Goal: Task Accomplishment & Management: Manage account settings

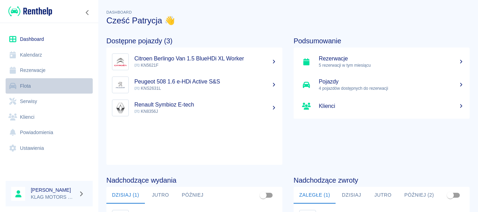
click at [49, 88] on link "Flota" at bounding box center [49, 86] width 87 height 16
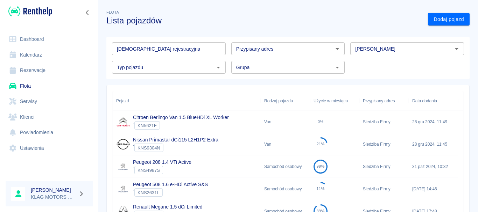
click at [211, 144] on p "Nissan Primastar dCi115 L2H1P2 Extra" at bounding box center [175, 140] width 85 height 7
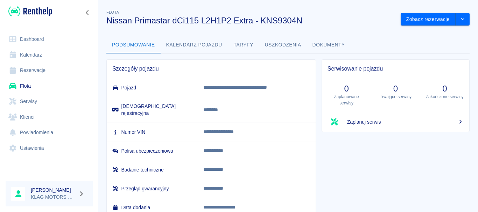
click at [196, 44] on button "Kalendarz pojazdu" at bounding box center [194, 45] width 67 height 17
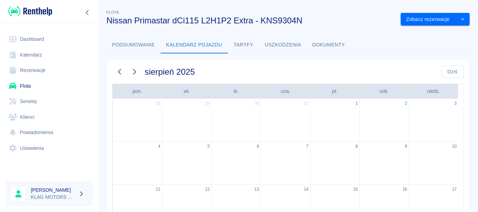
click at [247, 44] on button "Taryfy" at bounding box center [244, 45] width 32 height 17
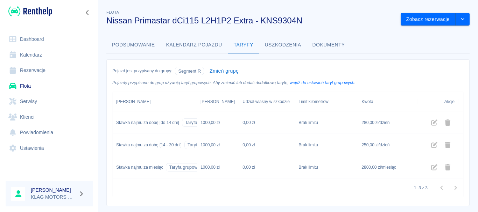
click at [59, 35] on link "Dashboard" at bounding box center [49, 40] width 87 height 16
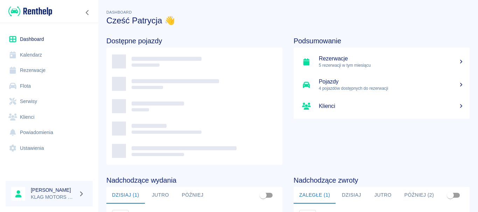
click at [45, 73] on link "Rezerwacje" at bounding box center [49, 71] width 87 height 16
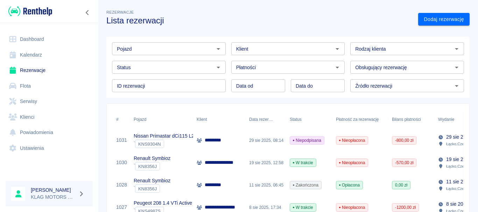
click at [180, 142] on div "` KNS9304N" at bounding box center [176, 144] width 85 height 8
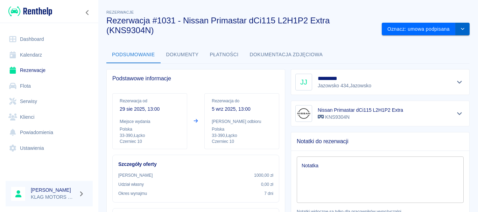
click at [462, 31] on button "drop-down" at bounding box center [463, 29] width 14 height 13
click at [282, 73] on div "Podstawowe informacje" at bounding box center [196, 79] width 178 height 18
click at [227, 56] on button "Płatności" at bounding box center [224, 55] width 40 height 17
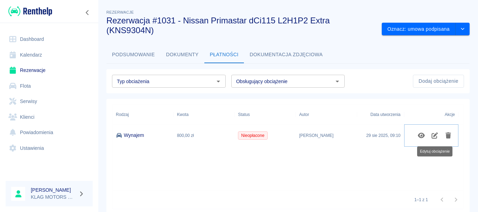
click at [433, 136] on icon "Edytuj obciążenie" at bounding box center [435, 136] width 8 height 6
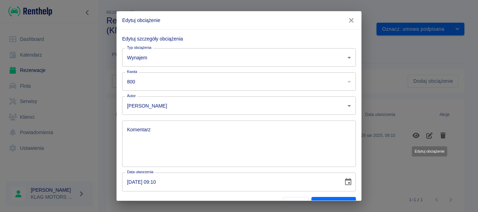
scroll to position [15, 0]
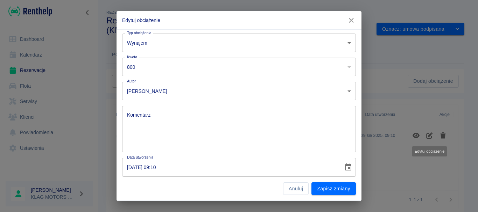
click at [356, 22] on button "button" at bounding box center [351, 20] width 15 height 13
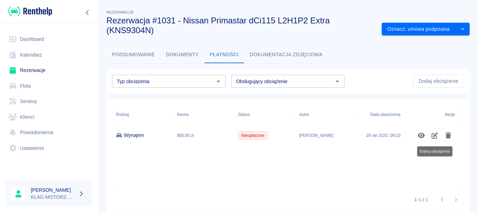
click at [122, 51] on button "Podsumowanie" at bounding box center [133, 55] width 54 height 17
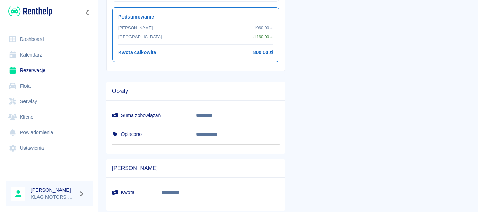
scroll to position [279, 0]
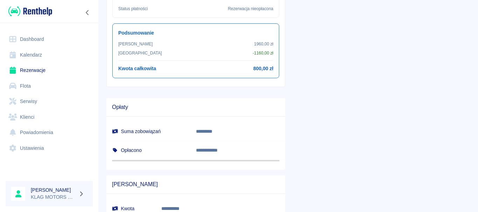
click at [251, 64] on div "[PERSON_NAME] 1960,00 zł Rabat - 1160,00 zł Kwota całkowita 800,00 zł" at bounding box center [195, 57] width 155 height 32
click at [257, 41] on p "1960,00 zł" at bounding box center [263, 44] width 19 height 6
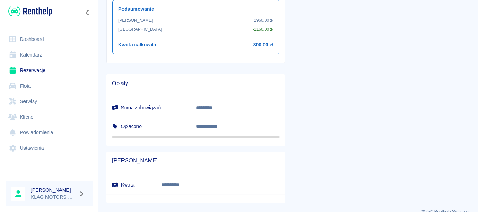
scroll to position [314, 0]
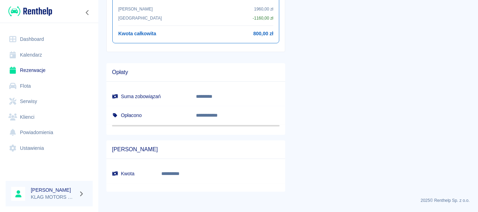
click at [226, 100] on p "*********" at bounding box center [224, 96] width 56 height 7
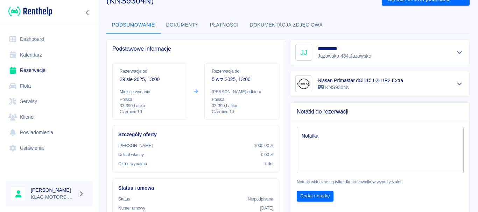
scroll to position [0, 0]
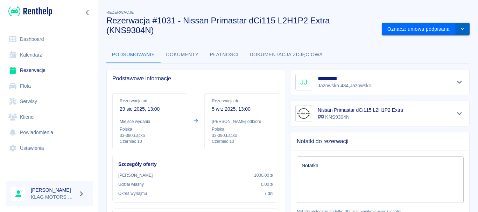
click at [460, 30] on icon "drop-down" at bounding box center [463, 29] width 6 height 5
click at [441, 46] on li "Podgląd umowy" at bounding box center [421, 44] width 50 height 12
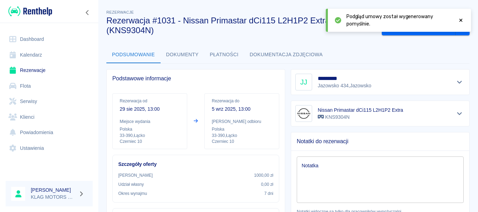
click at [462, 20] on icon at bounding box center [461, 20] width 6 height 5
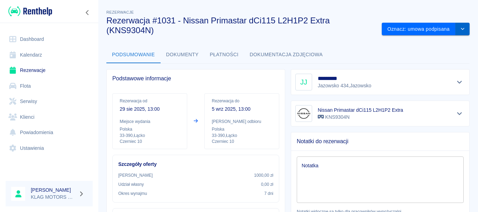
click at [460, 28] on icon "drop-down" at bounding box center [463, 29] width 6 height 5
click at [355, 57] on div "Podsumowanie Dokumenty Płatności Dokumentacja zdjęciowa" at bounding box center [287, 55] width 363 height 17
click at [230, 62] on button "Płatności" at bounding box center [224, 55] width 40 height 17
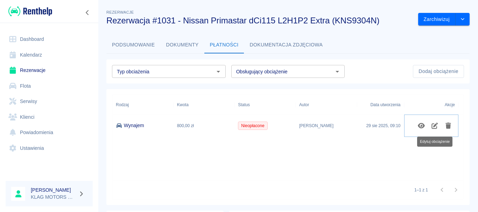
click at [432, 127] on icon "Edytuj obciążenie" at bounding box center [435, 126] width 8 height 6
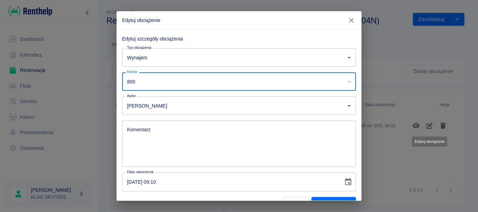
click at [192, 80] on input "800" at bounding box center [229, 81] width 215 height 19
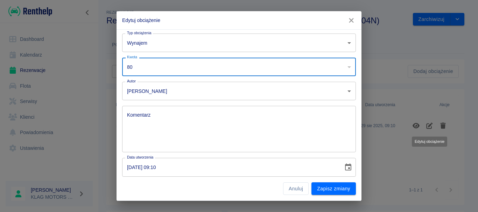
type input "8"
type input "984"
click at [210, 186] on div "Anuluj Zapisz zmiany" at bounding box center [239, 189] width 234 height 13
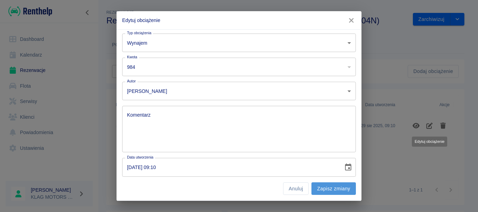
click at [320, 195] on button "Zapisz zmiany" at bounding box center [334, 189] width 44 height 13
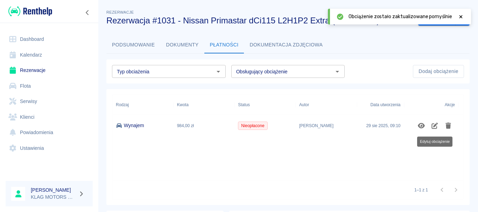
click at [135, 44] on button "Podsumowanie" at bounding box center [133, 45] width 54 height 17
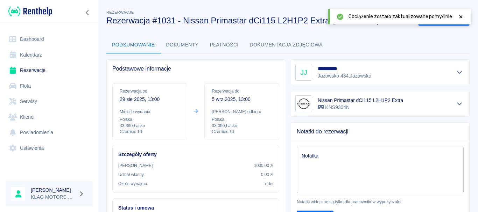
click at [463, 16] on icon at bounding box center [461, 16] width 6 height 5
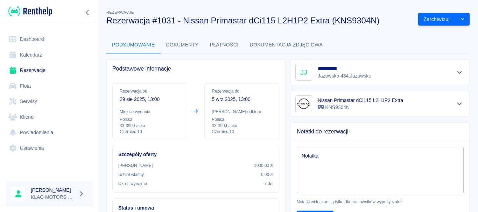
click at [220, 47] on button "Płatności" at bounding box center [224, 45] width 40 height 17
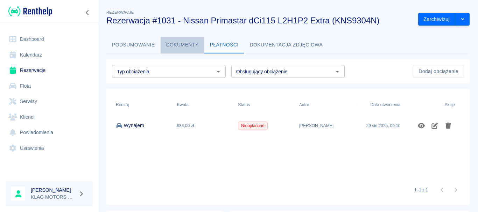
click at [181, 46] on button "Dokumenty" at bounding box center [183, 45] width 44 height 17
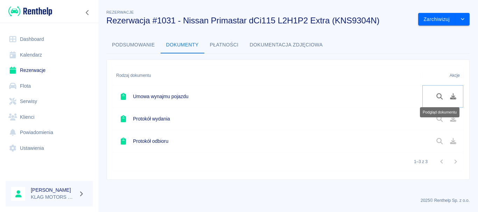
click at [437, 99] on icon "Podgląd dokumentu" at bounding box center [440, 96] width 8 height 6
click at [125, 48] on button "Podsumowanie" at bounding box center [133, 45] width 54 height 17
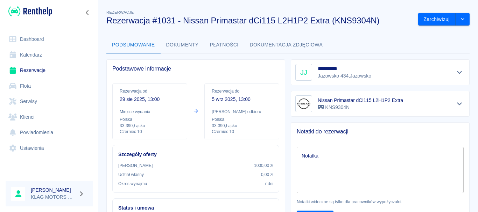
click at [48, 75] on link "Rezerwacje" at bounding box center [49, 71] width 87 height 16
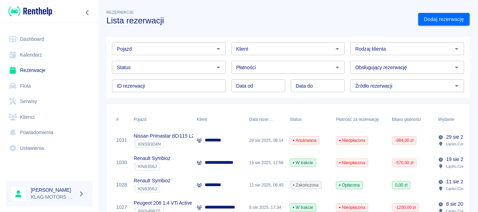
click at [175, 140] on p "Nissan Primastar dCi115 L2H1P2 Extra" at bounding box center [176, 136] width 85 height 7
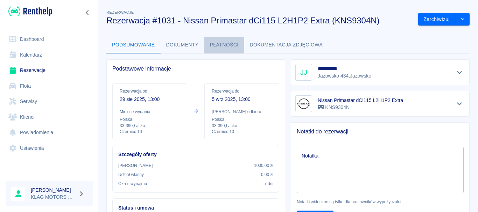
click at [225, 49] on button "Płatności" at bounding box center [224, 45] width 40 height 17
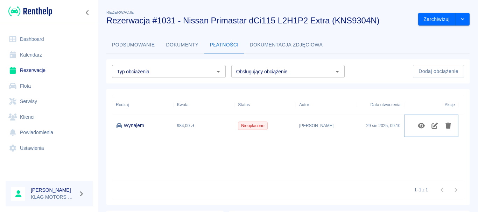
click at [436, 130] on button "Edytuj obciążenie" at bounding box center [435, 126] width 14 height 12
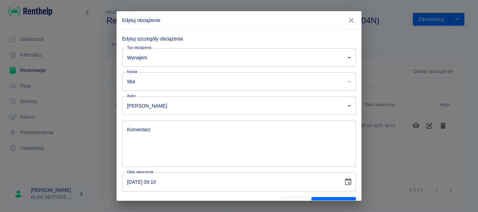
click at [168, 85] on input "984" at bounding box center [229, 81] width 215 height 19
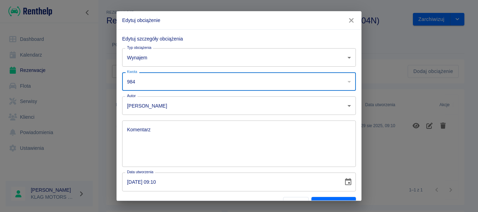
click at [168, 85] on input "984" at bounding box center [229, 81] width 215 height 19
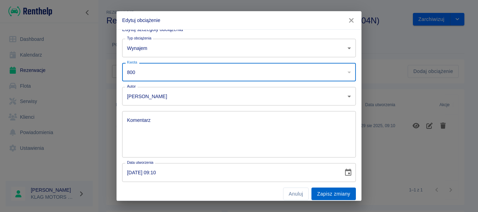
scroll to position [15, 0]
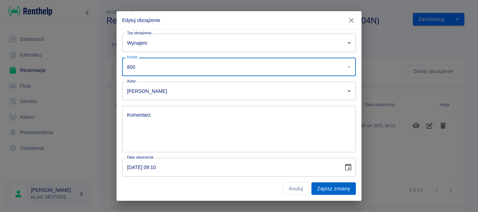
type input "800"
click at [336, 193] on button "Zapisz zmiany" at bounding box center [334, 189] width 44 height 13
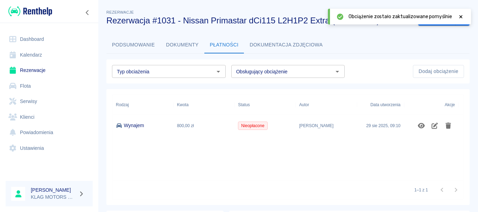
click at [48, 71] on link "Rezerwacje" at bounding box center [49, 71] width 87 height 16
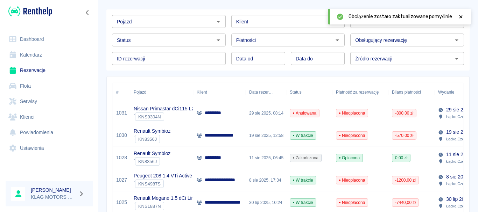
scroll to position [70, 0]
